Goal: Task Accomplishment & Management: Manage account settings

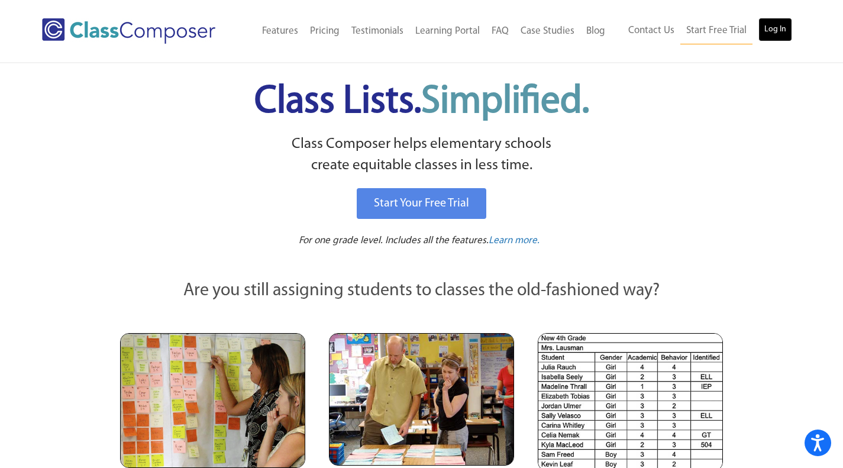
click at [782, 28] on link "Log In" at bounding box center [775, 30] width 34 height 24
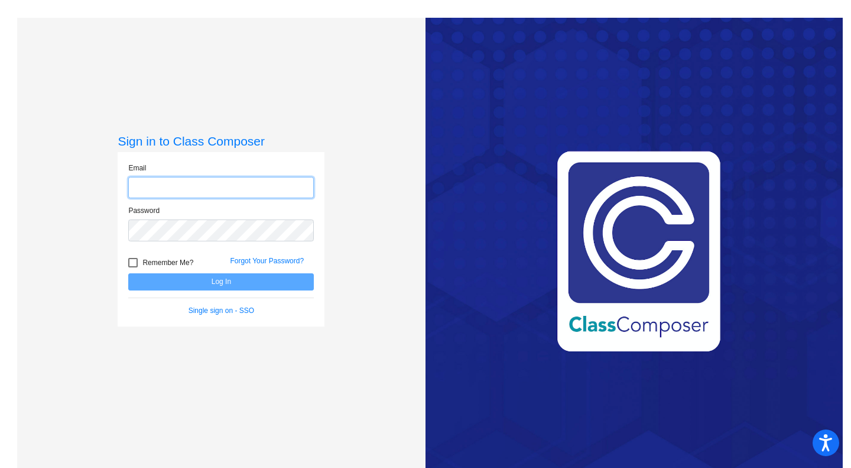
type input "[EMAIL_ADDRESS][DOMAIN_NAME]"
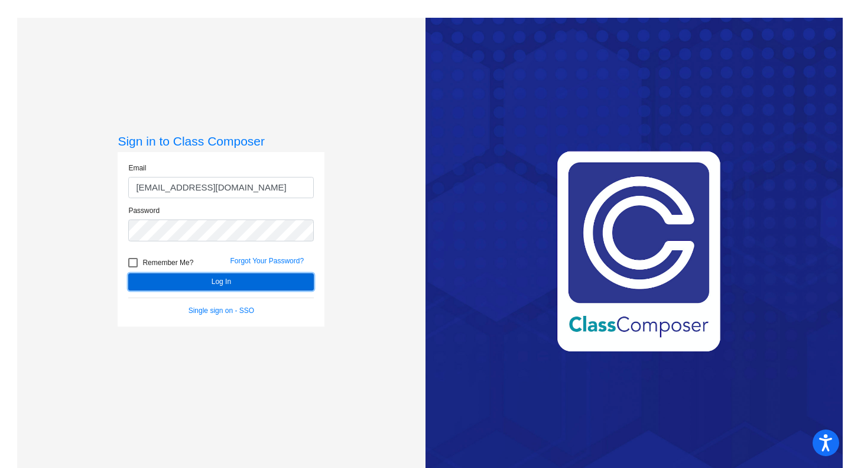
click at [235, 283] on button "Log In" at bounding box center [221, 281] width 186 height 17
